Goal: Task Accomplishment & Management: Complete application form

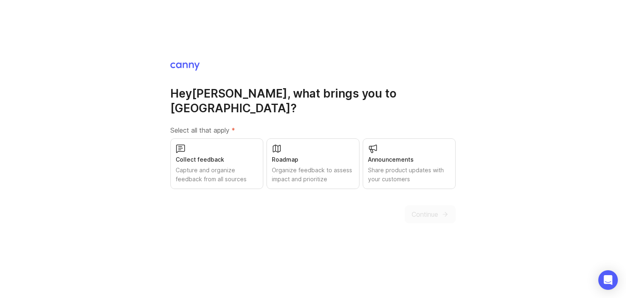
click at [241, 157] on div "Collect feedback Capture and organize feedback from all sources" at bounding box center [216, 163] width 93 height 51
click at [434, 209] on span "Continue" at bounding box center [425, 214] width 27 height 10
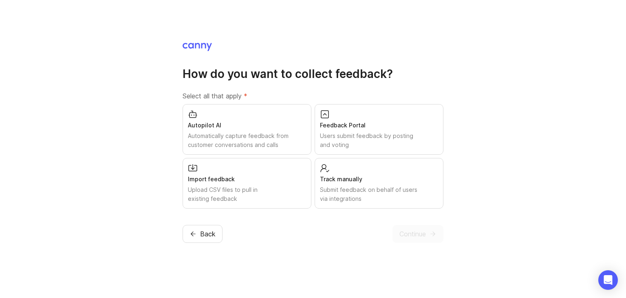
click at [347, 176] on div "Track manually" at bounding box center [379, 179] width 118 height 9
click at [378, 133] on div "Users submit feedback by posting and voting" at bounding box center [379, 140] width 118 height 18
click at [243, 204] on div "Import feedback Upload CSV files to pull in existing feedback" at bounding box center [247, 183] width 129 height 51
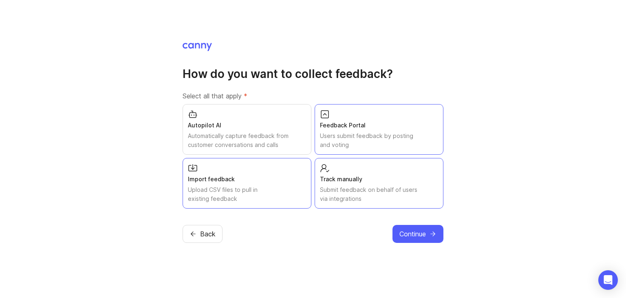
click at [401, 233] on span "Continue" at bounding box center [413, 234] width 27 height 10
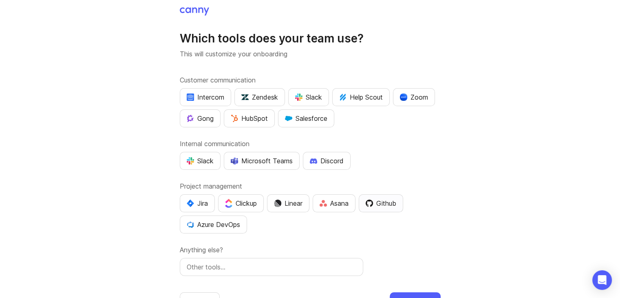
scroll to position [31, 0]
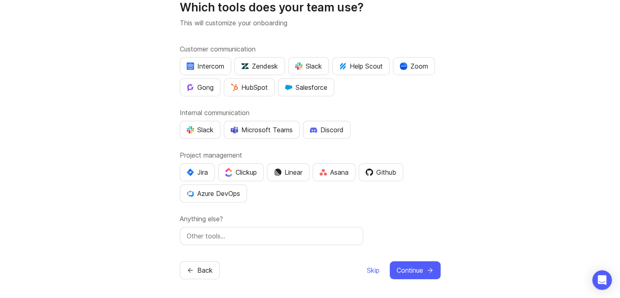
click at [364, 266] on div "Back Skip Continue" at bounding box center [310, 270] width 261 height 18
click at [369, 268] on span "Skip" at bounding box center [373, 270] width 13 height 10
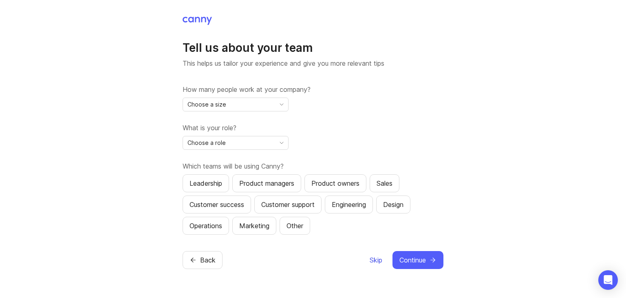
click at [374, 257] on span "Skip" at bounding box center [376, 260] width 13 height 10
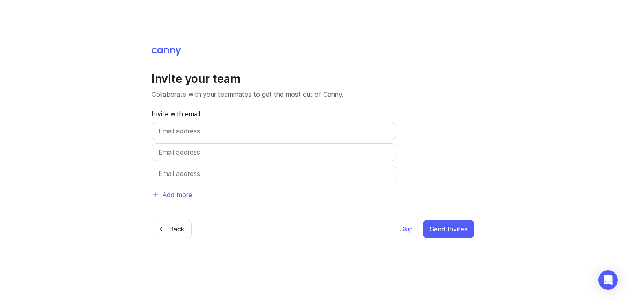
click at [206, 136] on div at bounding box center [274, 131] width 245 height 18
click at [208, 133] on input "text" at bounding box center [274, 131] width 231 height 10
click at [403, 228] on span "Skip" at bounding box center [407, 229] width 13 height 10
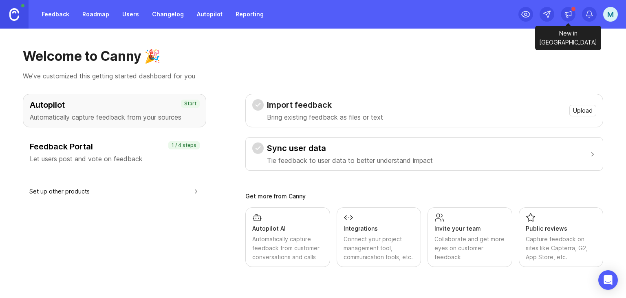
click at [562, 9] on div at bounding box center [568, 14] width 15 height 15
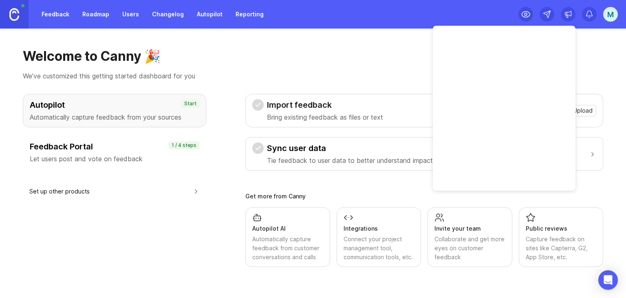
click at [412, 75] on p "We've customized this getting started dashboard for you" at bounding box center [313, 76] width 581 height 10
